Goal: Transaction & Acquisition: Purchase product/service

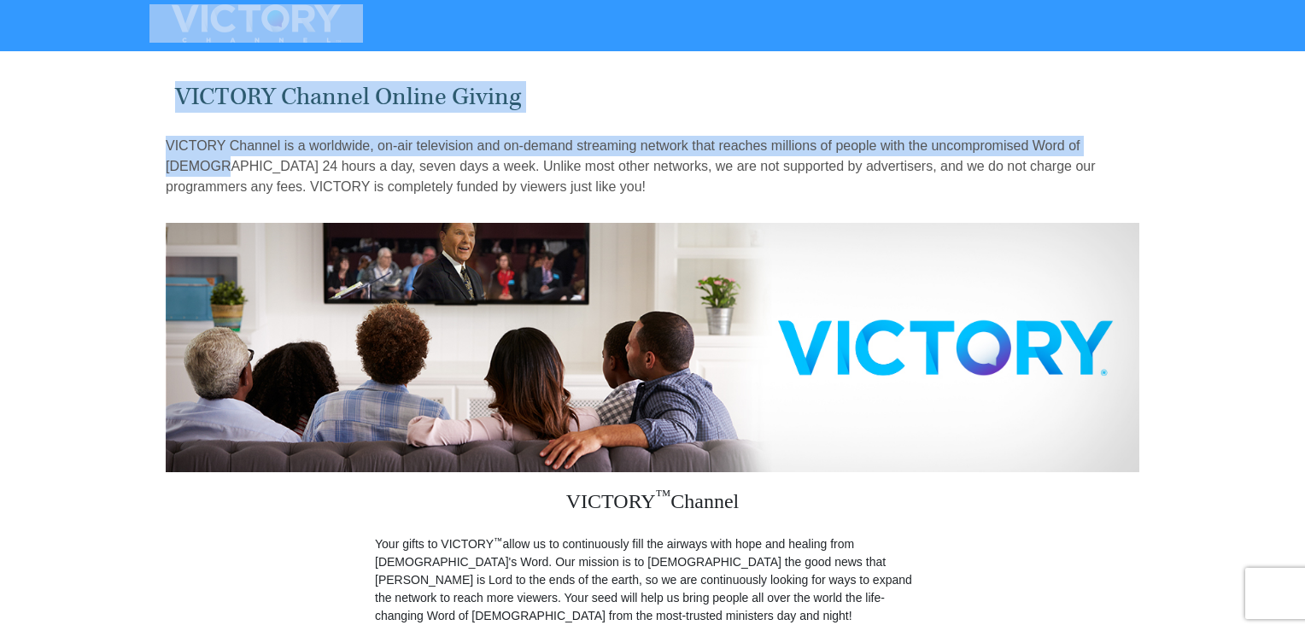
drag, startPoint x: 1305, startPoint y: 49, endPoint x: 1311, endPoint y: 136, distance: 87.3
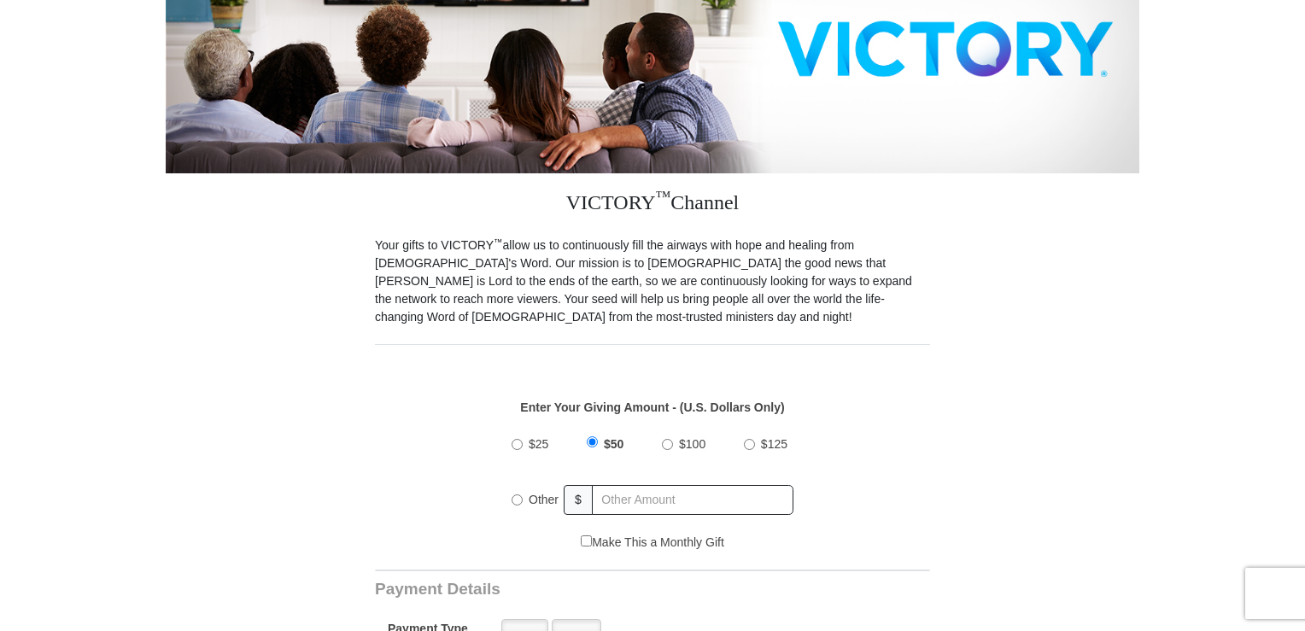
scroll to position [379, 0]
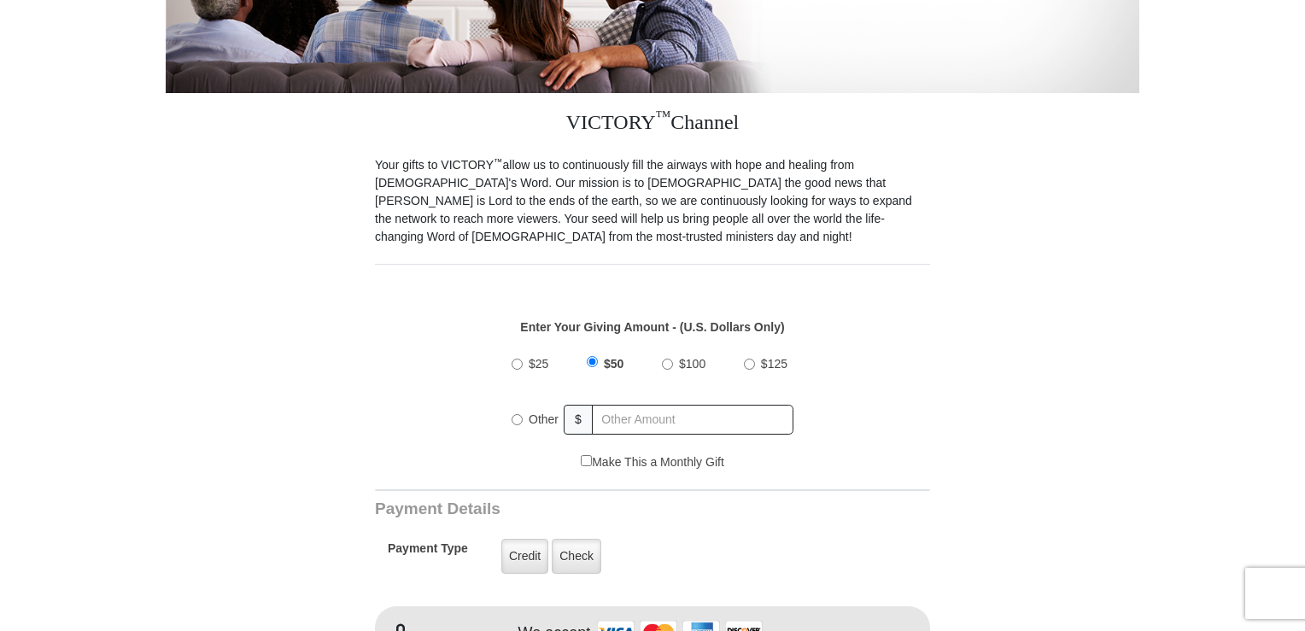
drag, startPoint x: 522, startPoint y: 403, endPoint x: 565, endPoint y: 399, distance: 42.9
click at [525, 402] on div "Other" at bounding box center [538, 420] width 53 height 38
drag, startPoint x: 523, startPoint y: 402, endPoint x: 531, endPoint y: 400, distance: 8.9
click at [524, 402] on label "Other" at bounding box center [544, 420] width 42 height 38
click at [523, 414] on input "Other" at bounding box center [517, 419] width 11 height 11
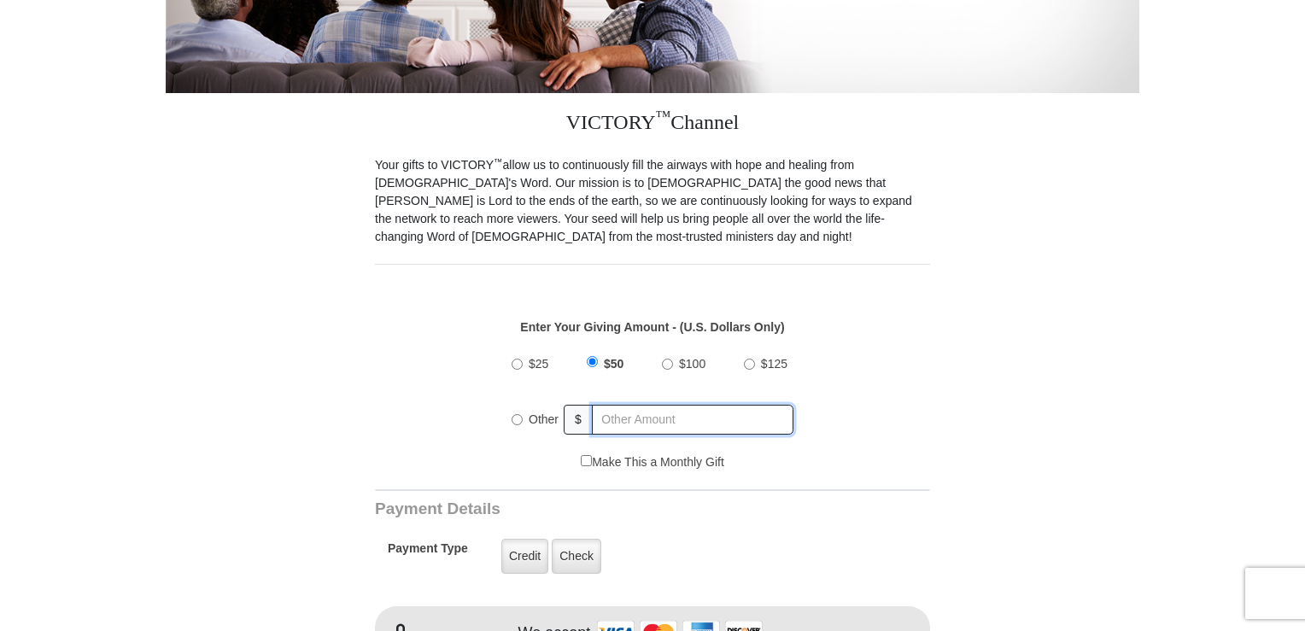
radio input "true"
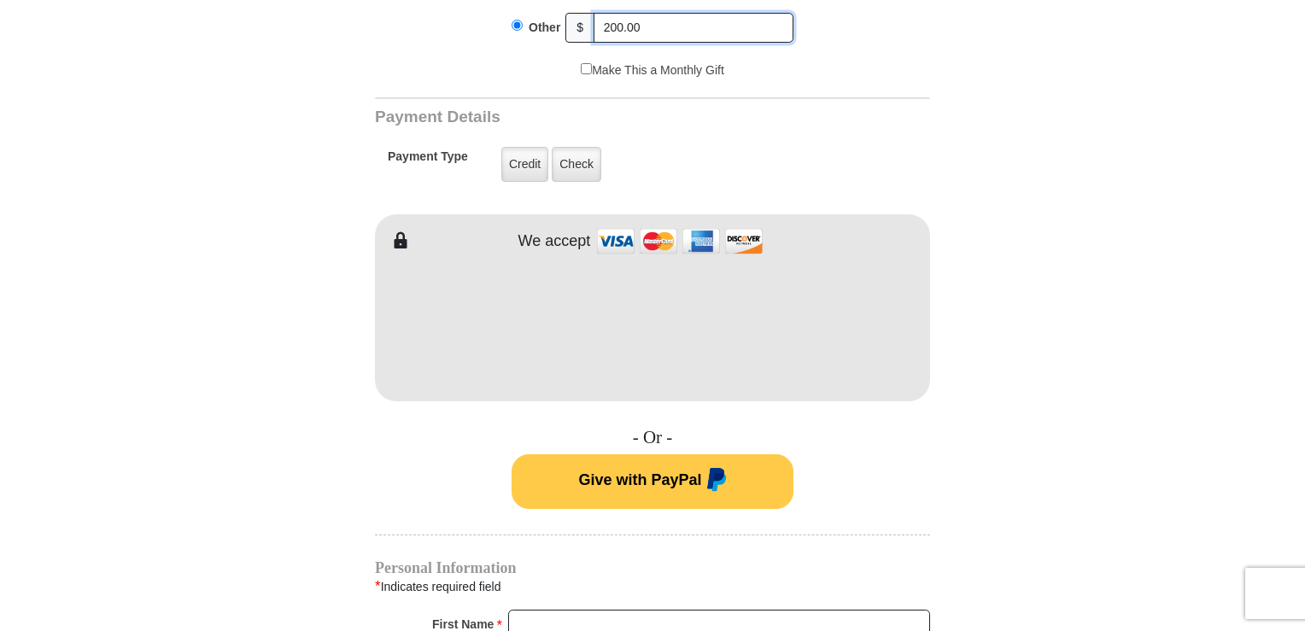
scroll to position [777, 0]
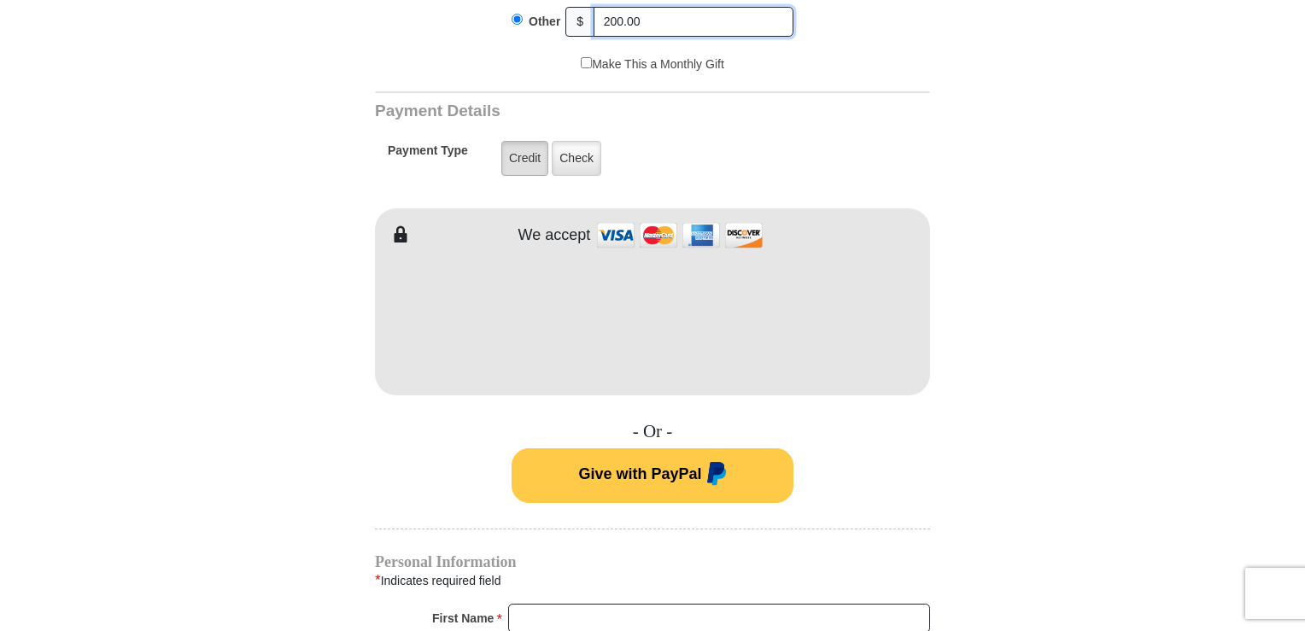
type input "200.00"
click at [519, 143] on label "Credit" at bounding box center [524, 158] width 47 height 35
click at [0, 0] on input "Credit" at bounding box center [0, 0] width 0 height 0
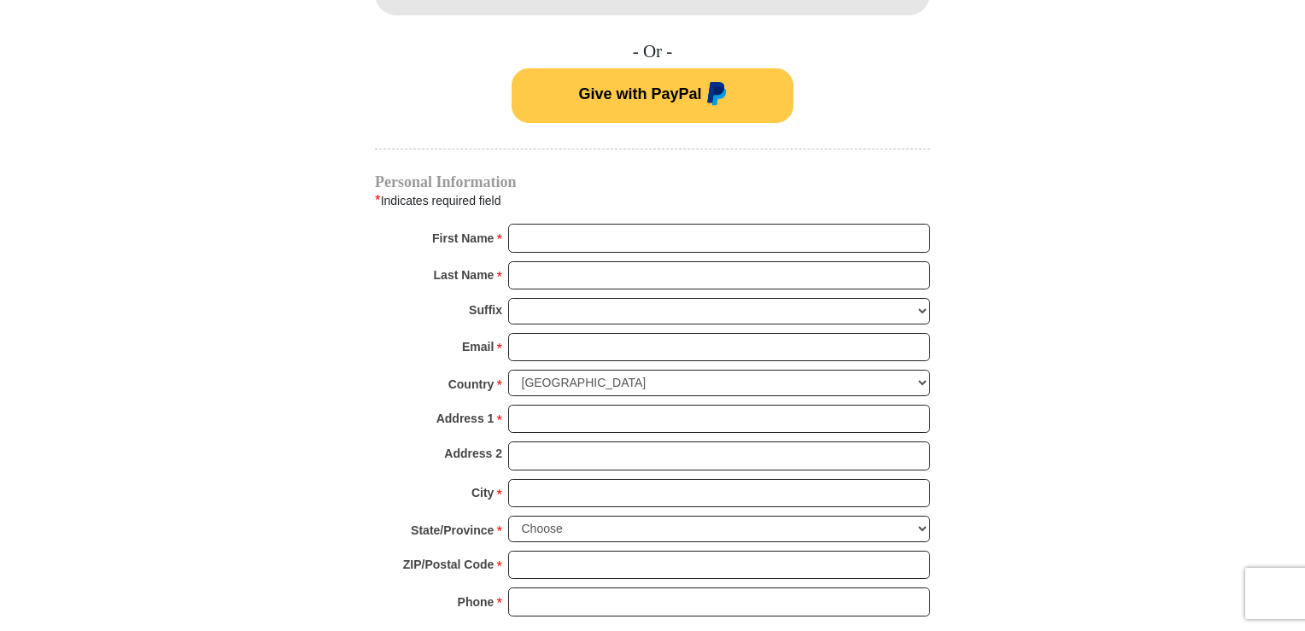
scroll to position [1167, 0]
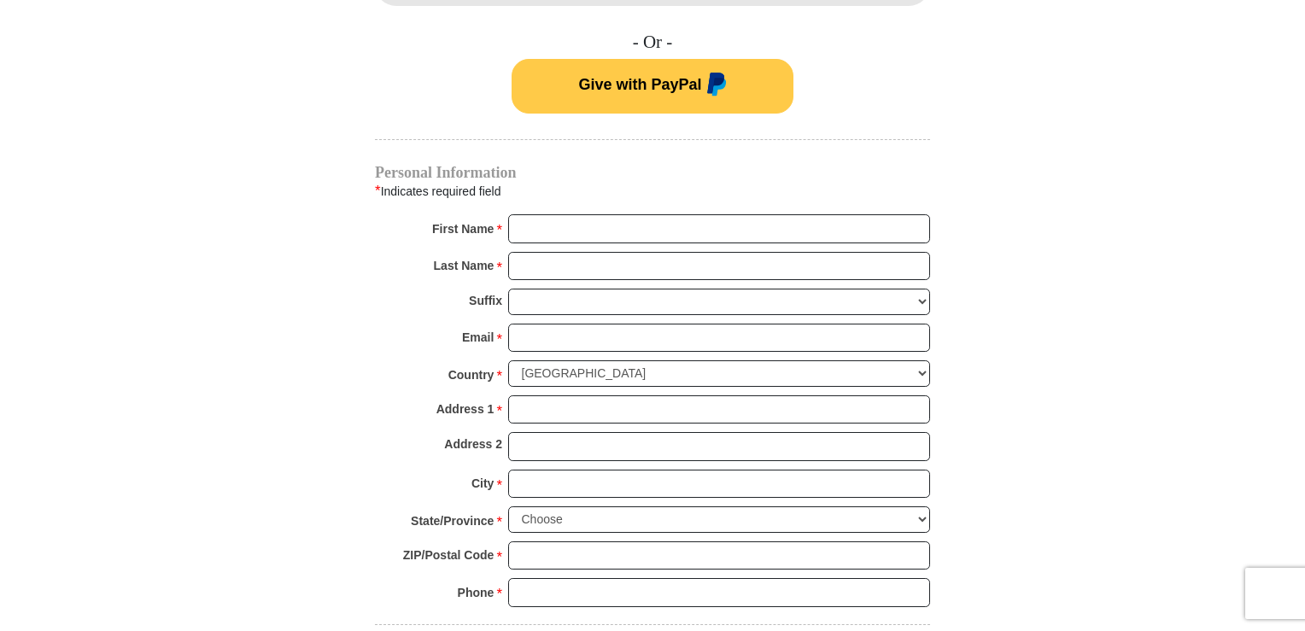
drag, startPoint x: 565, startPoint y: 187, endPoint x: 571, endPoint y: 201, distance: 14.9
click at [566, 191] on div "Personal Information * Indicates required field First Name * Please enter First…" at bounding box center [652, 395] width 555 height 458
click at [568, 214] on input "First Name *" at bounding box center [719, 228] width 422 height 29
type input "Mary"
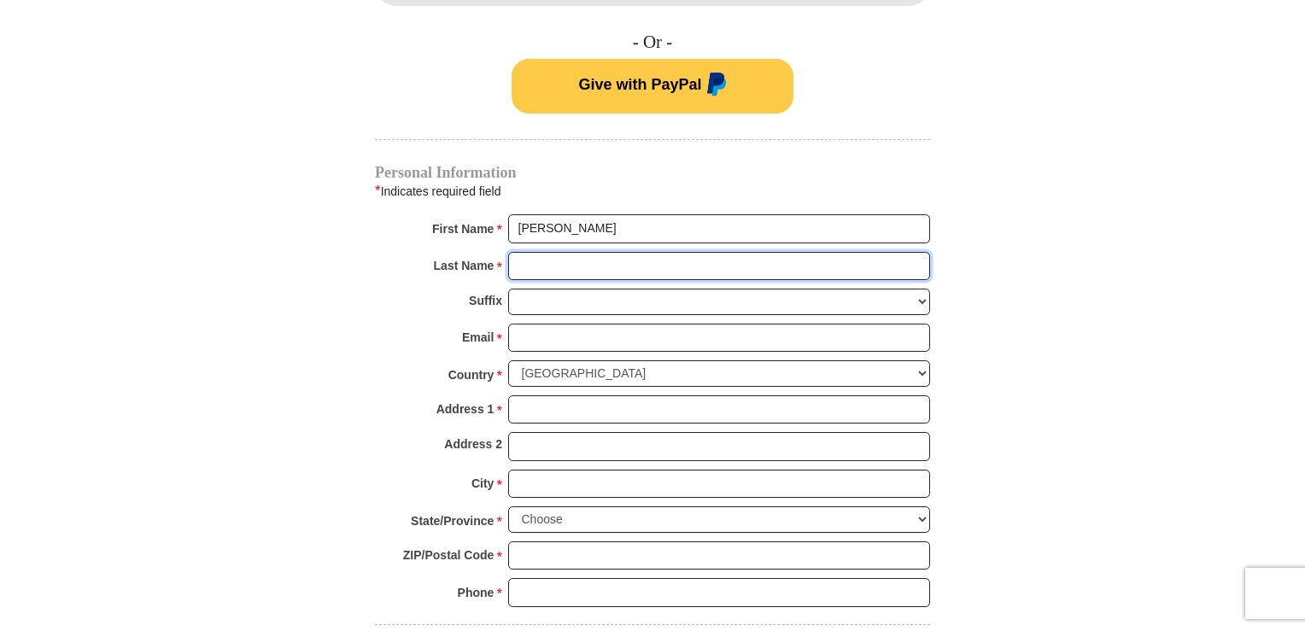
click at [596, 252] on input "Last Name *" at bounding box center [719, 266] width 422 height 29
type input "Fletcher"
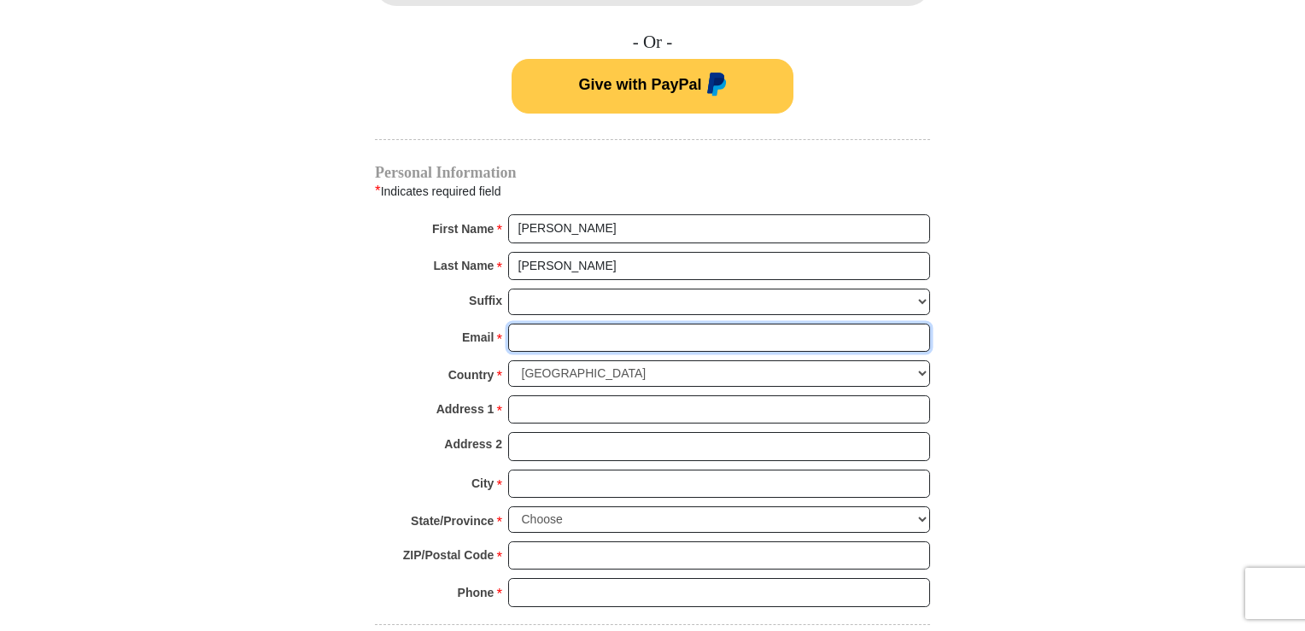
click at [595, 324] on input "Email *" at bounding box center [719, 338] width 422 height 29
type input "mfletch@frontiernet.net"
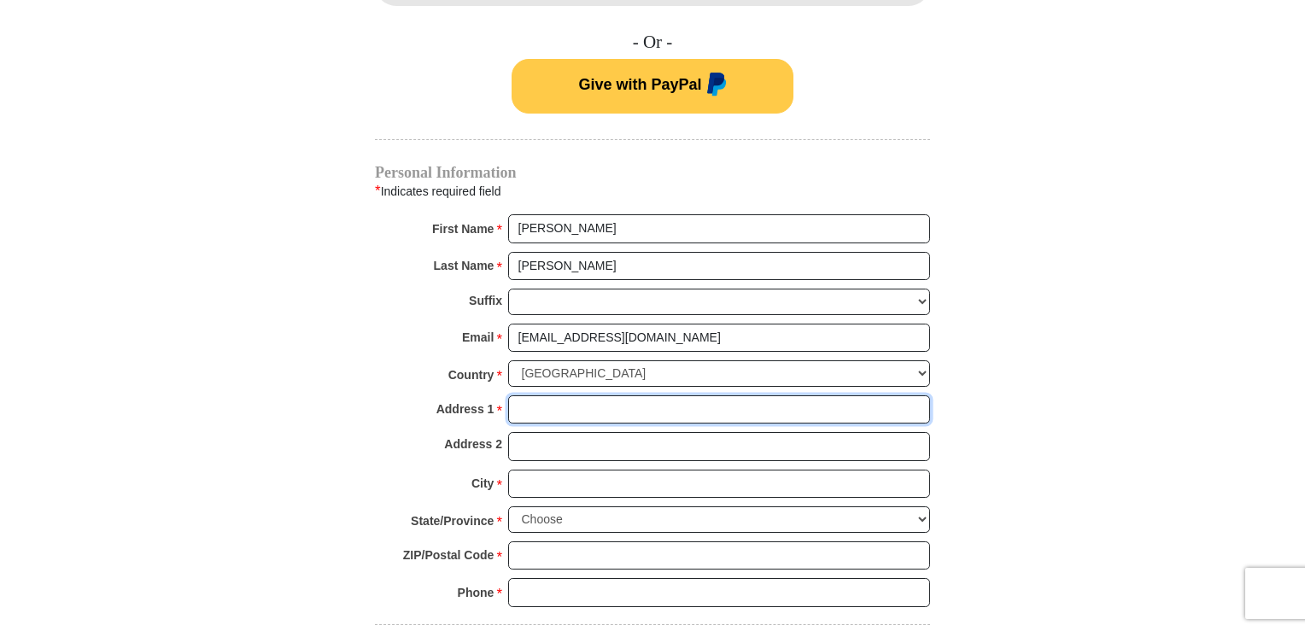
click at [621, 396] on input "Address 1 *" at bounding box center [719, 410] width 422 height 29
type input "68 Baxter Norris"
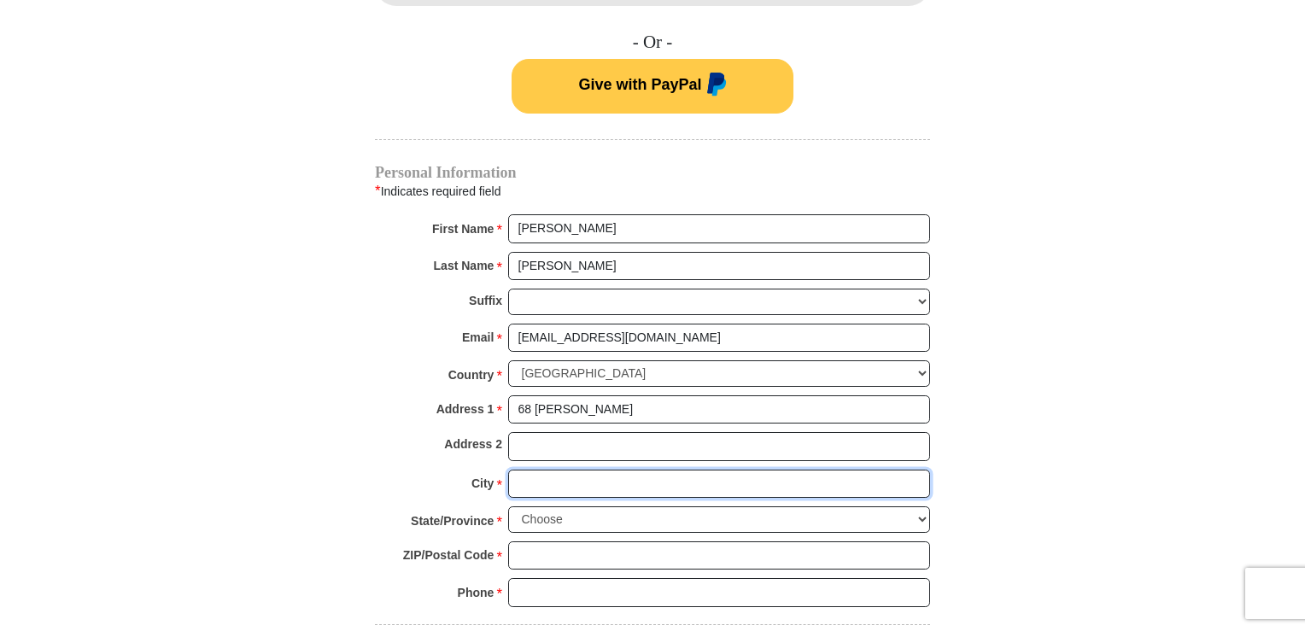
click at [589, 470] on input "City *" at bounding box center [719, 484] width 422 height 29
type input "Crab Orchard"
click at [605, 507] on select "Choose Alabama Alaska American Samoa Arizona Arkansas Armed Forces Americas Arm…" at bounding box center [719, 520] width 422 height 26
select select "TN"
click at [508, 507] on select "Choose Alabama Alaska American Samoa Arizona Arkansas Armed Forces Americas Arm…" at bounding box center [719, 520] width 422 height 26
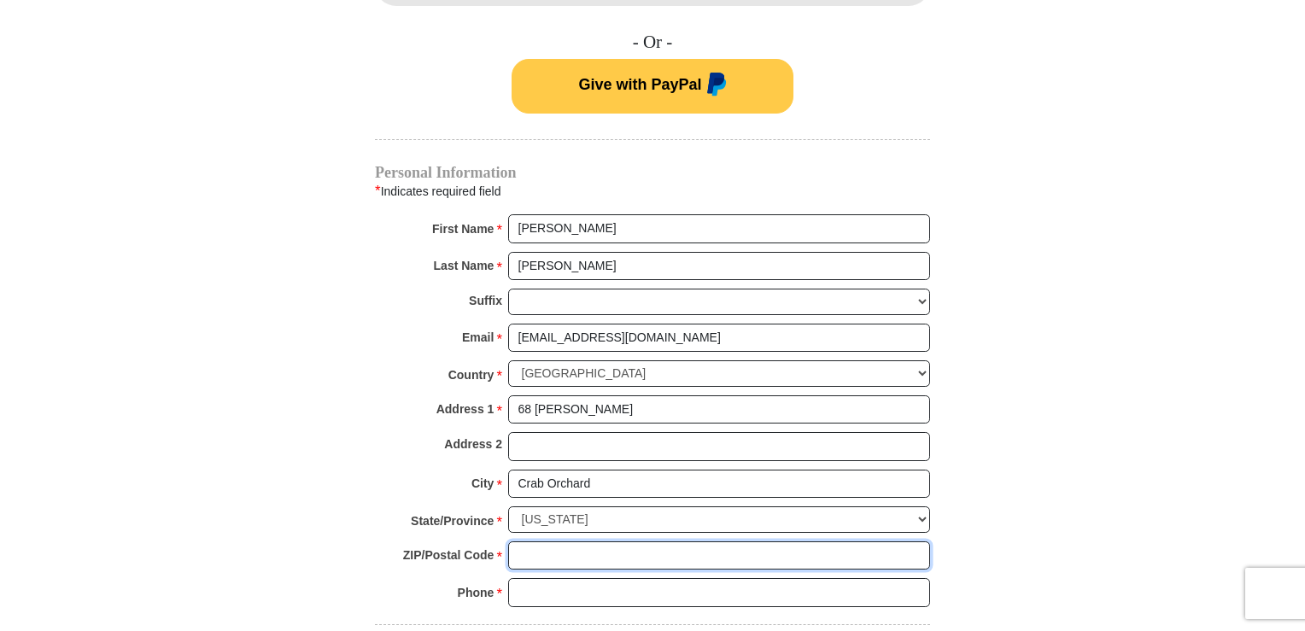
click at [615, 542] on input "ZIP/Postal Code *" at bounding box center [719, 556] width 422 height 29
type input "37723"
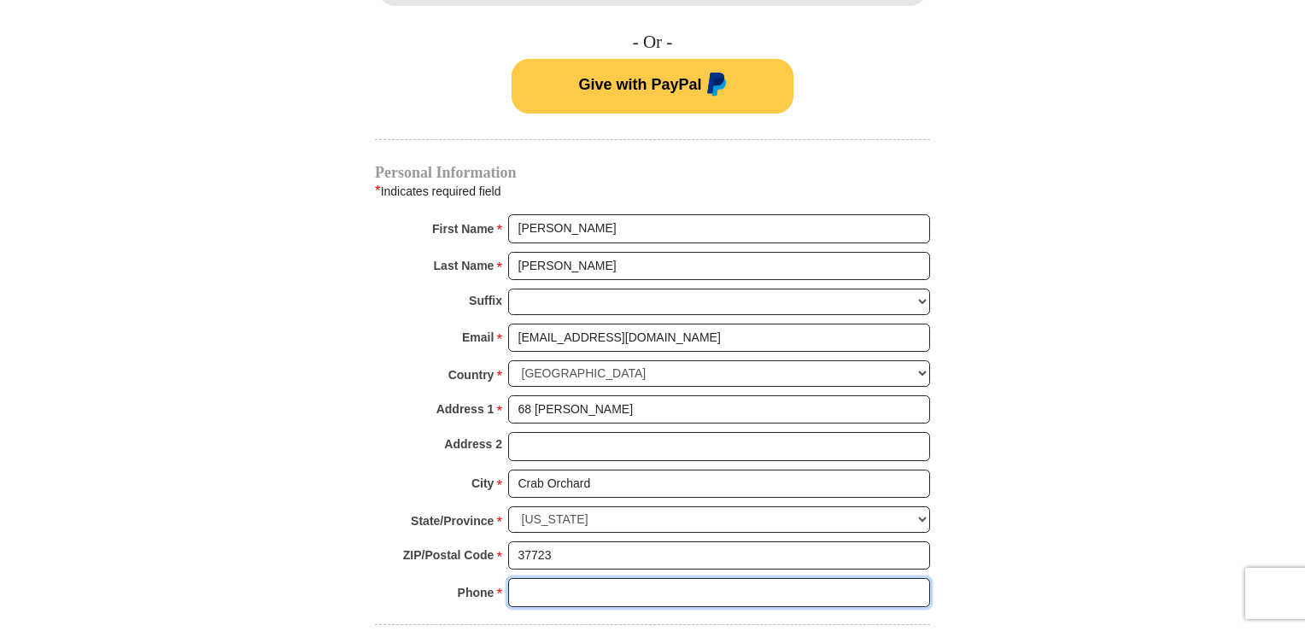
click at [625, 578] on input "Phone * *" at bounding box center [719, 592] width 422 height 29
type input "931-787-5228"
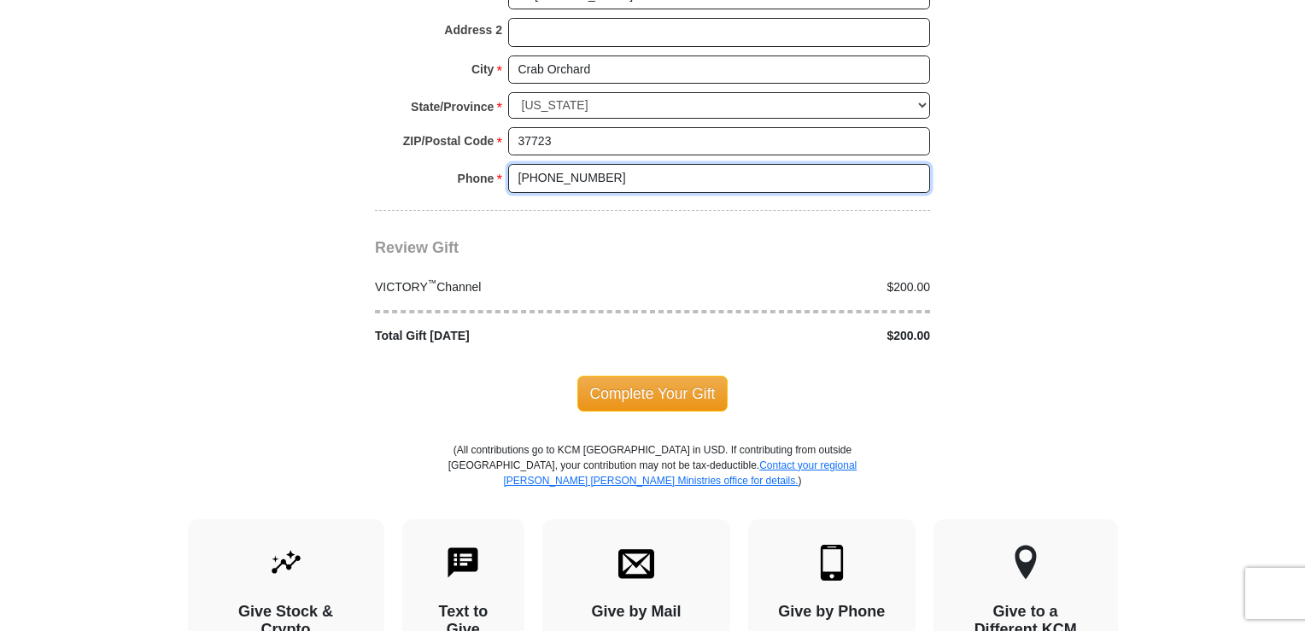
scroll to position [1623, 0]
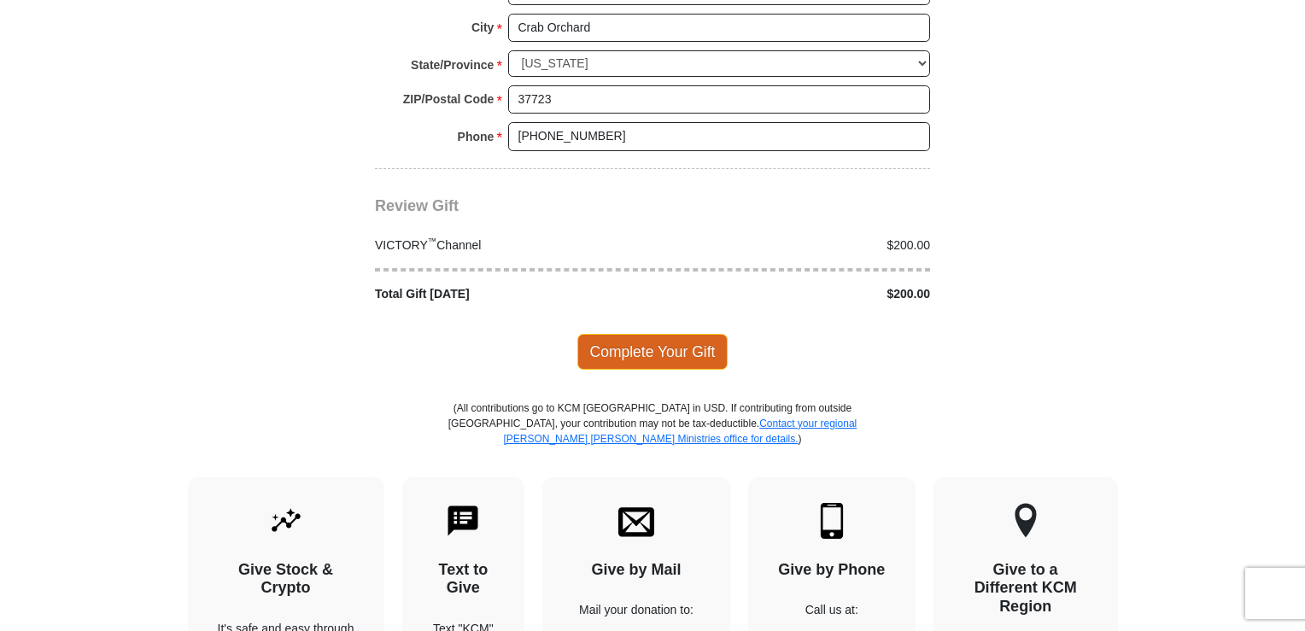
click at [650, 334] on span "Complete Your Gift" at bounding box center [653, 352] width 151 height 36
